Goal: Information Seeking & Learning: Learn about a topic

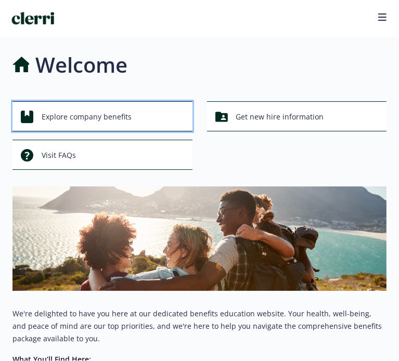
click at [73, 111] on span "Explore company benefits" at bounding box center [87, 117] width 90 height 20
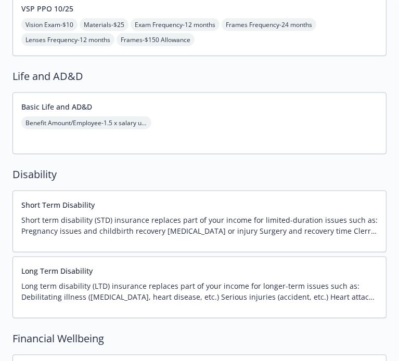
scroll to position [624, 0]
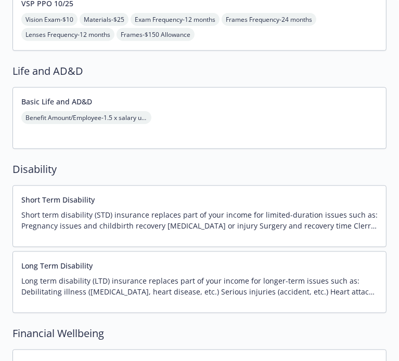
click at [73, 100] on button "Basic Life and AD&D" at bounding box center [56, 101] width 71 height 11
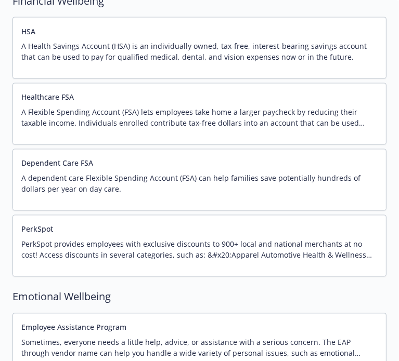
scroll to position [1049, 0]
